Goal: Task Accomplishment & Management: Complete application form

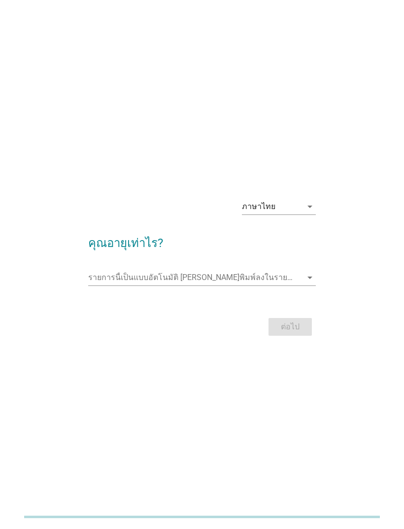
click at [300, 215] on div "ภาษาไทย" at bounding box center [272, 207] width 60 height 16
click at [345, 176] on div "ภาษาไทย arrow_drop_down คุณอายุเท่าไร? รายการนี้เป็นแบบอัตโนมัติ [PERSON_NAME]พ…" at bounding box center [202, 264] width 404 height 529
click at [281, 286] on input "รายการนี้เป็นแบบอัตโนมัติ คุณสามารถพิมพ์ลงในรายการนี้" at bounding box center [195, 278] width 214 height 16
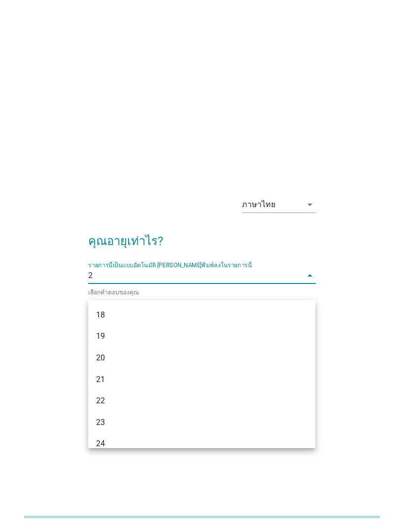
type input "22"
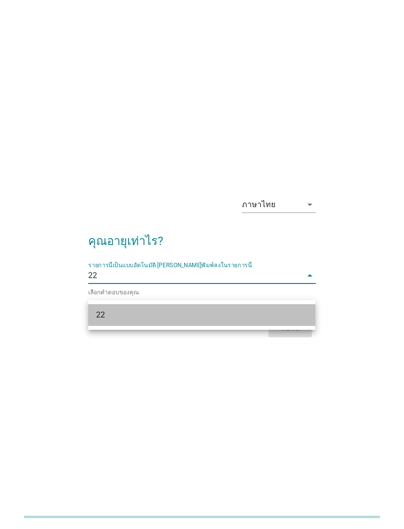
click at [291, 316] on div "22" at bounding box center [201, 315] width 227 height 22
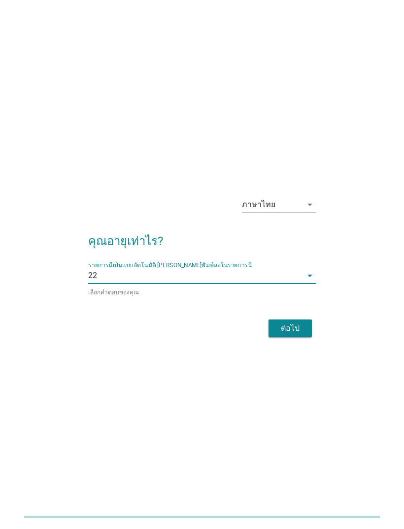
click at [305, 337] on button "ต่อไป" at bounding box center [290, 329] width 43 height 18
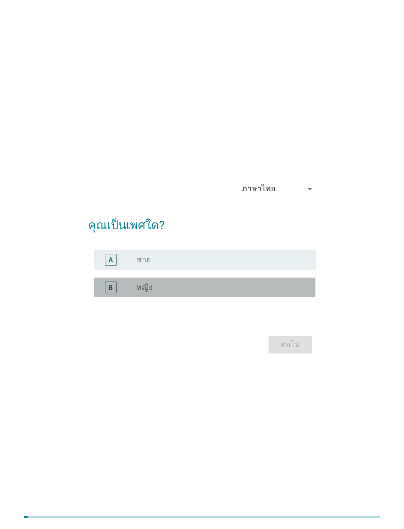
click at [291, 292] on div "radio_button_unchecked หญิง" at bounding box center [219, 288] width 164 height 10
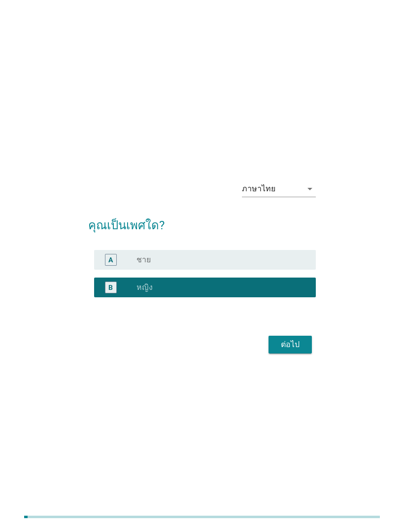
click at [303, 351] on div "ต่อไป" at bounding box center [291, 345] width 28 height 12
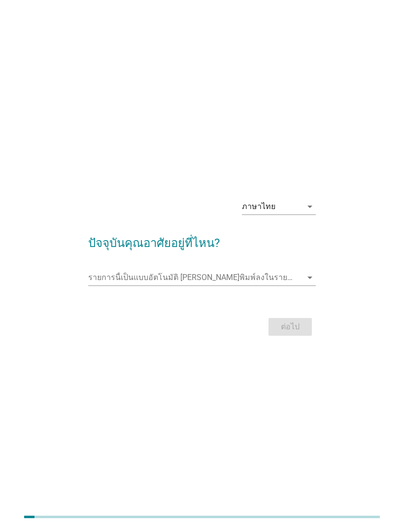
click at [292, 286] on input "รายการนี้เป็นแบบอัตโนมัติ คุณสามารถพิมพ์ลงในรายการนี้" at bounding box center [195, 278] width 214 height 16
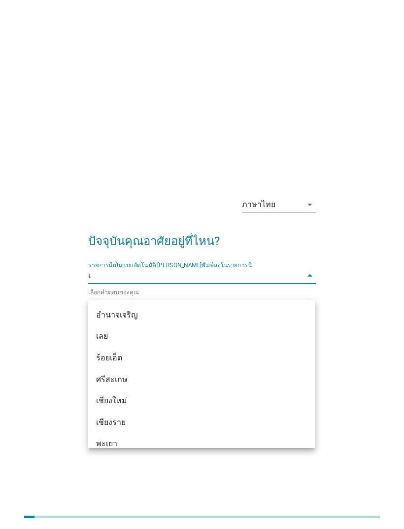
type input "เพ"
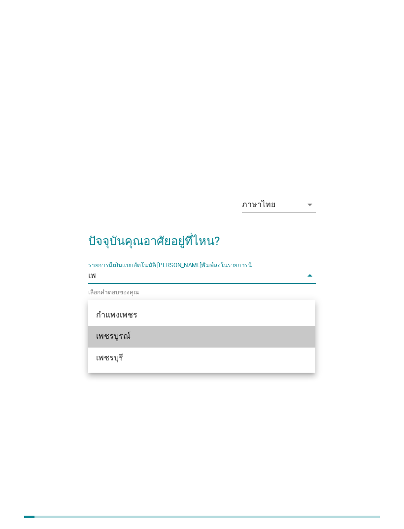
click at [268, 336] on div "เพชรบูรณ์" at bounding box center [193, 336] width 194 height 12
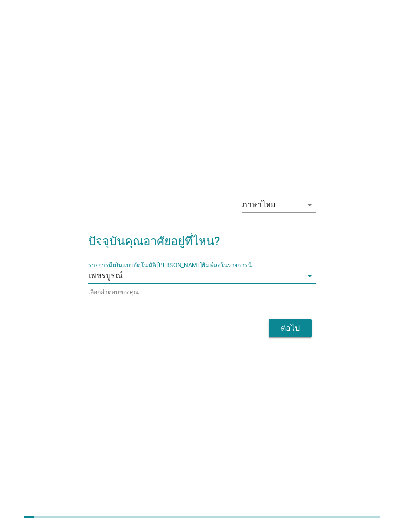
click at [305, 337] on button "ต่อไป" at bounding box center [290, 329] width 43 height 18
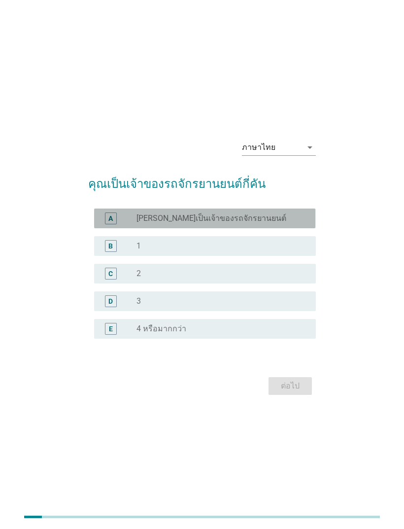
click at [286, 223] on div "radio_button_unchecked [PERSON_NAME]เป็นเจ้าของรถจักรยานยนต์" at bounding box center [219, 219] width 164 height 10
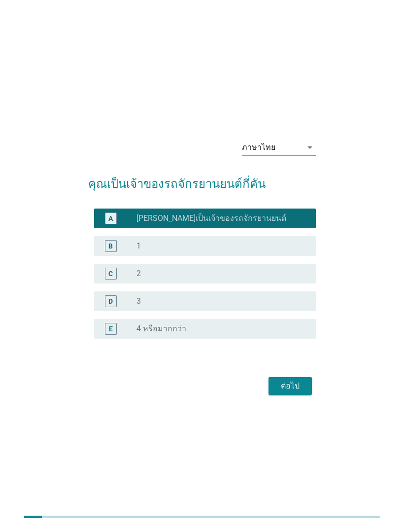
click at [305, 395] on button "ต่อไป" at bounding box center [290, 386] width 43 height 18
